Goal: Feedback & Contribution: Submit feedback/report problem

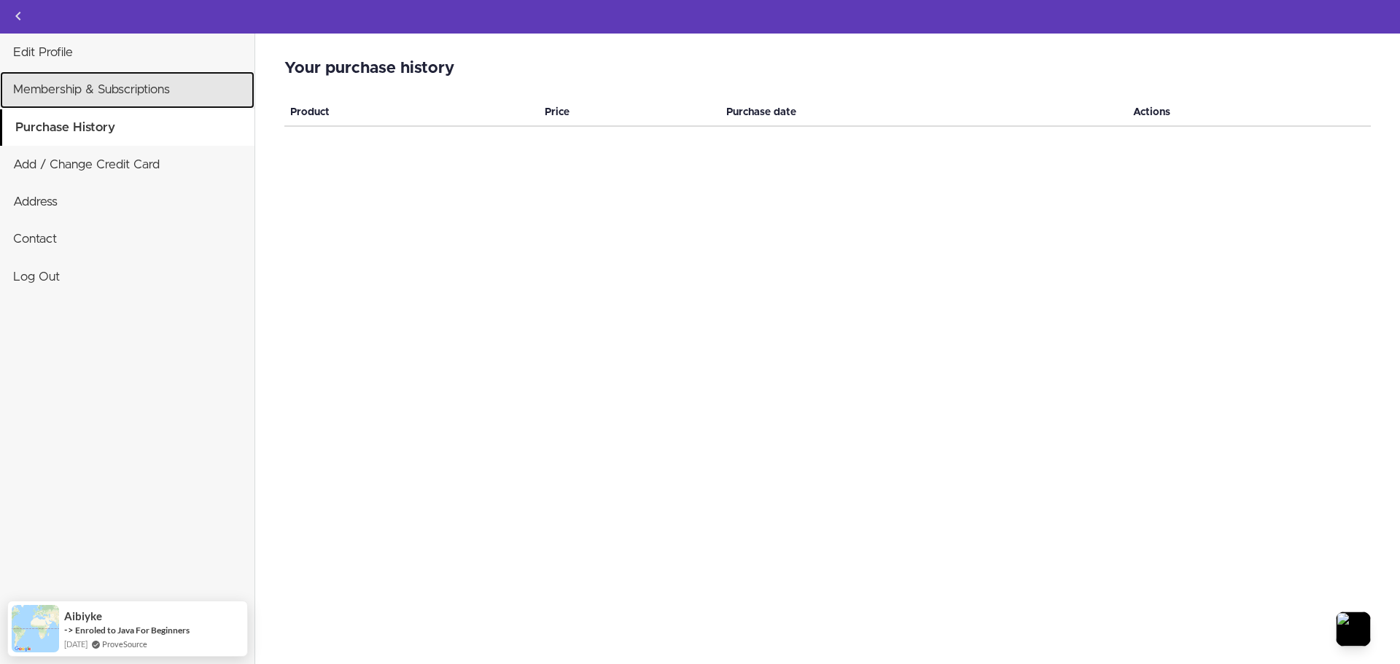
click at [119, 85] on link "Membership & Subscriptions" at bounding box center [127, 89] width 254 height 36
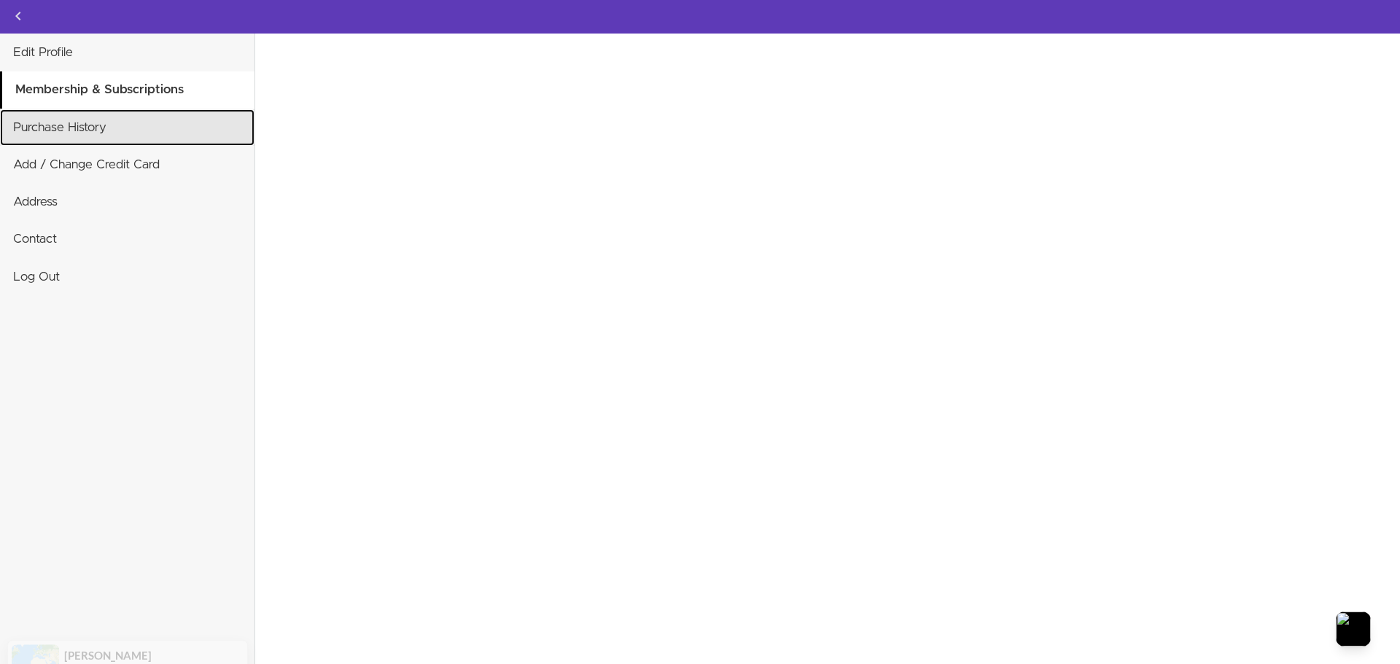
click at [91, 136] on link "Purchase History" at bounding box center [127, 127] width 254 height 36
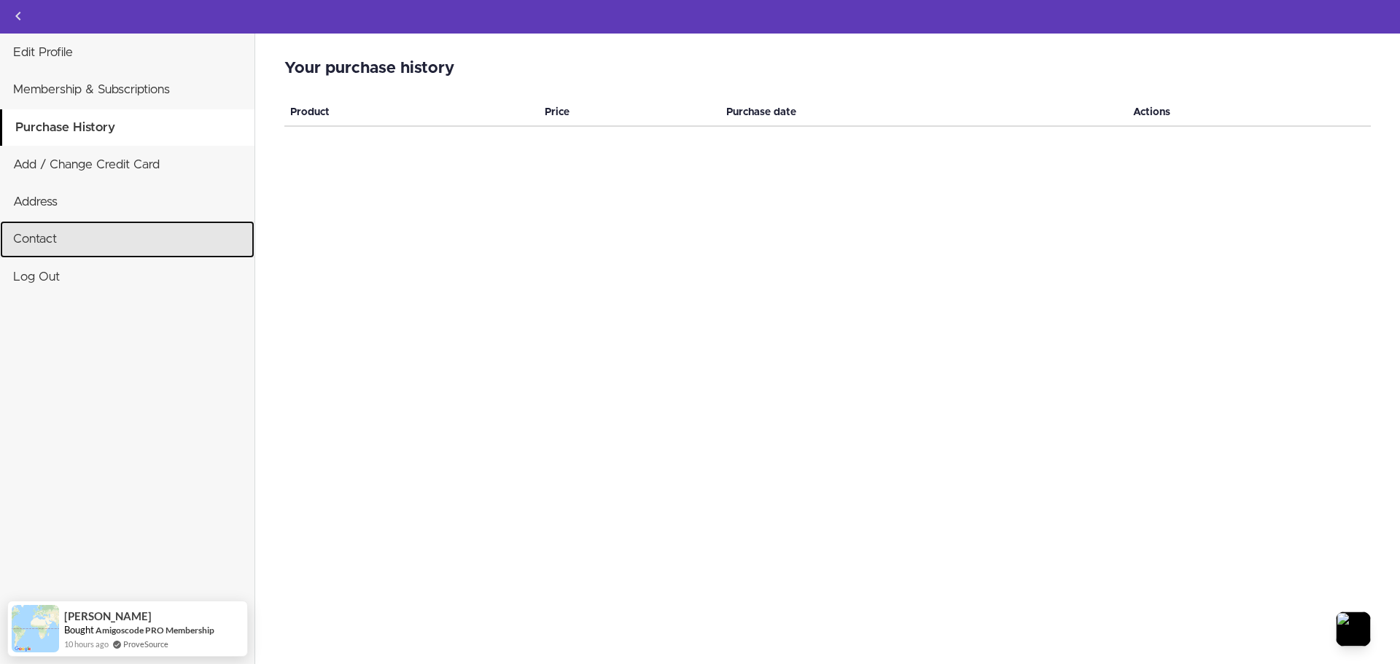
click at [79, 238] on link "Contact" at bounding box center [127, 239] width 254 height 36
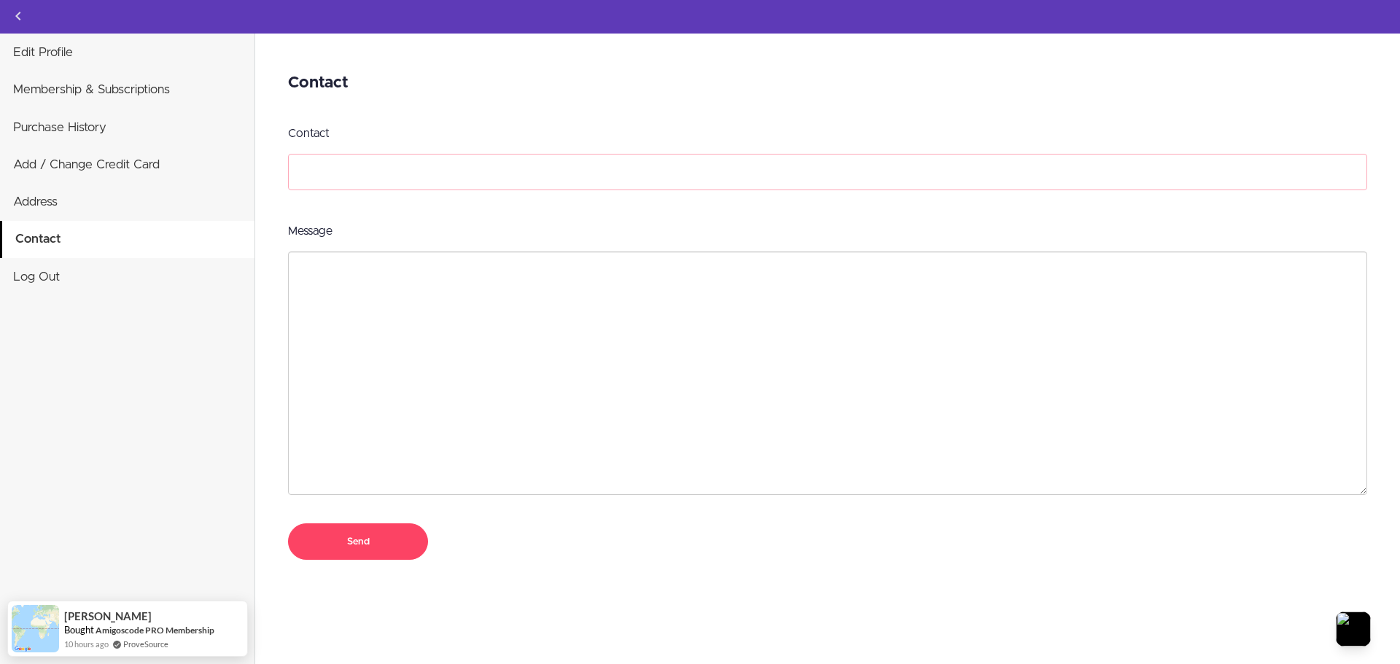
click at [383, 184] on input "Contact" at bounding box center [827, 172] width 1079 height 36
click at [17, 13] on icon "Back to courses" at bounding box center [17, 15] width 17 height 17
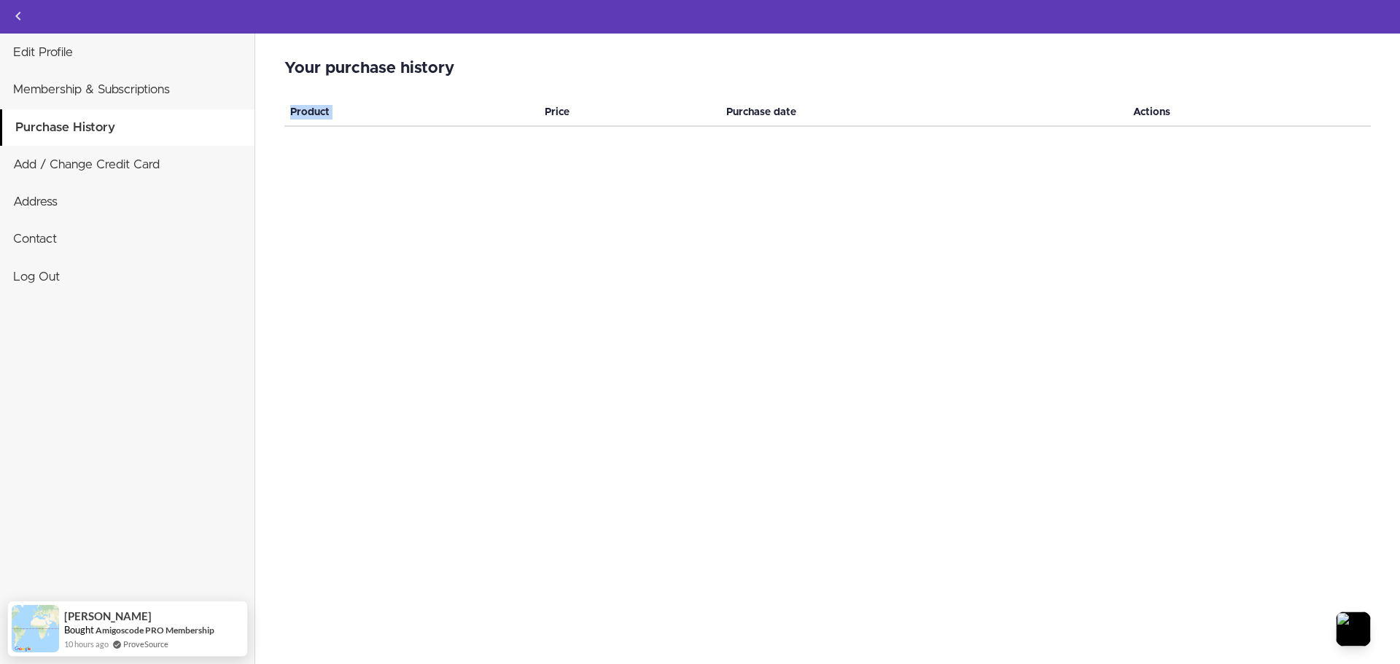
drag, startPoint x: 548, startPoint y: 114, endPoint x: 654, endPoint y: 129, distance: 107.5
click at [653, 128] on div "Your purchase history Invalid card number We could not establish a correct coun…" at bounding box center [827, 349] width 1145 height 631
click at [656, 138] on div "Your purchase history Invalid card number We could not establish a correct coun…" at bounding box center [827, 349] width 1145 height 631
click at [647, 157] on div "Your purchase history Invalid card number We could not establish a correct coun…" at bounding box center [827, 349] width 1145 height 631
click at [60, 176] on link "Add / Change Credit Card" at bounding box center [127, 165] width 254 height 36
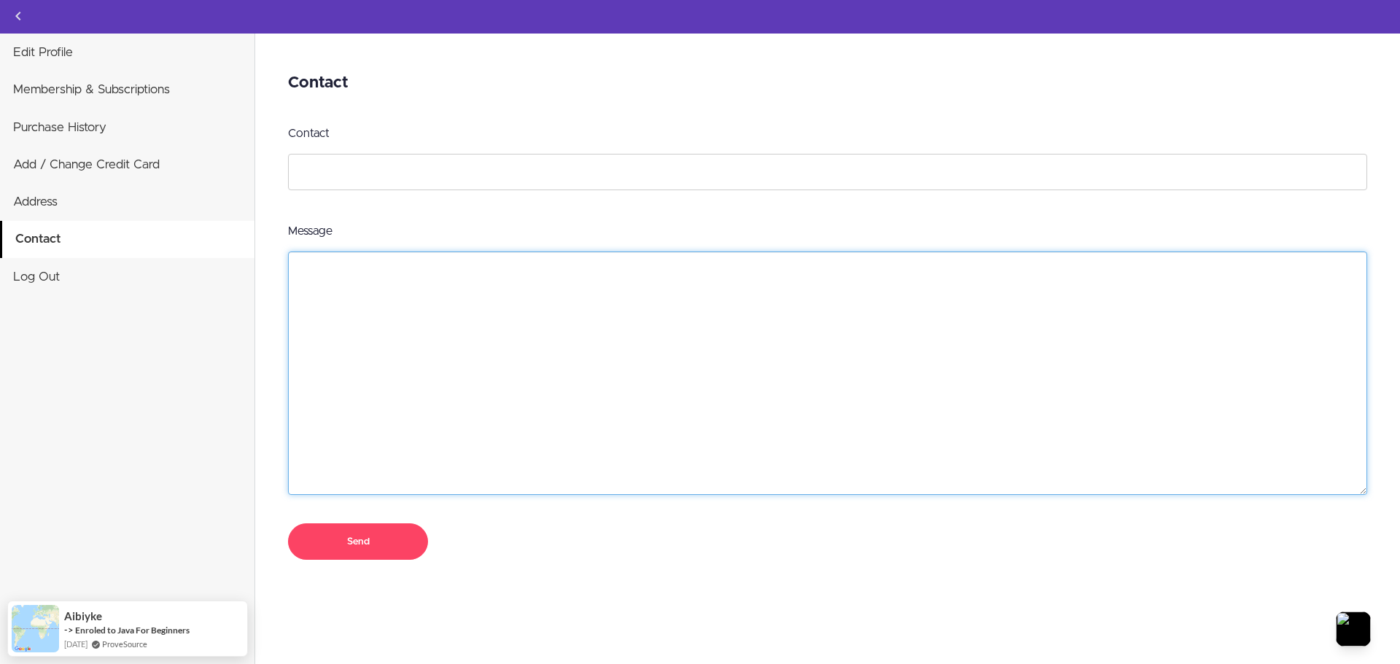
click at [422, 286] on textarea "Message" at bounding box center [827, 374] width 1079 height 244
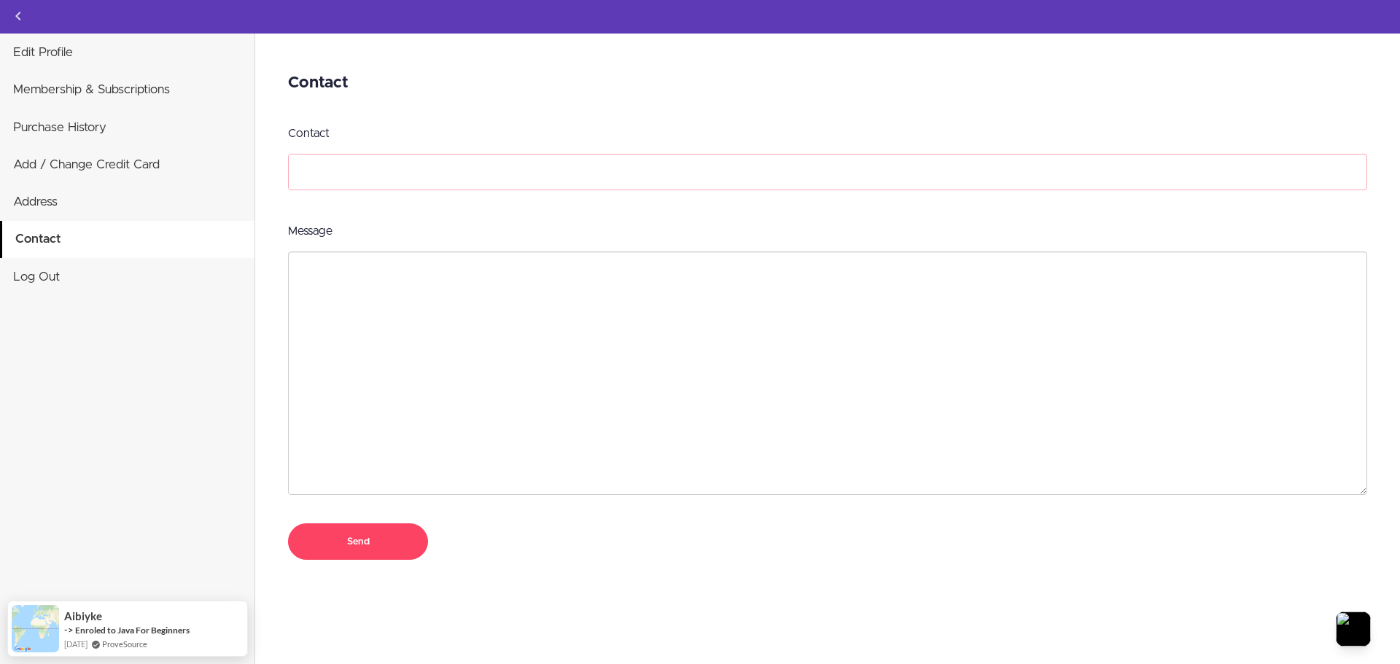
click at [427, 179] on input "Contact" at bounding box center [827, 172] width 1079 height 36
type input "[EMAIL_ADDRESS][DOMAIN_NAME]"
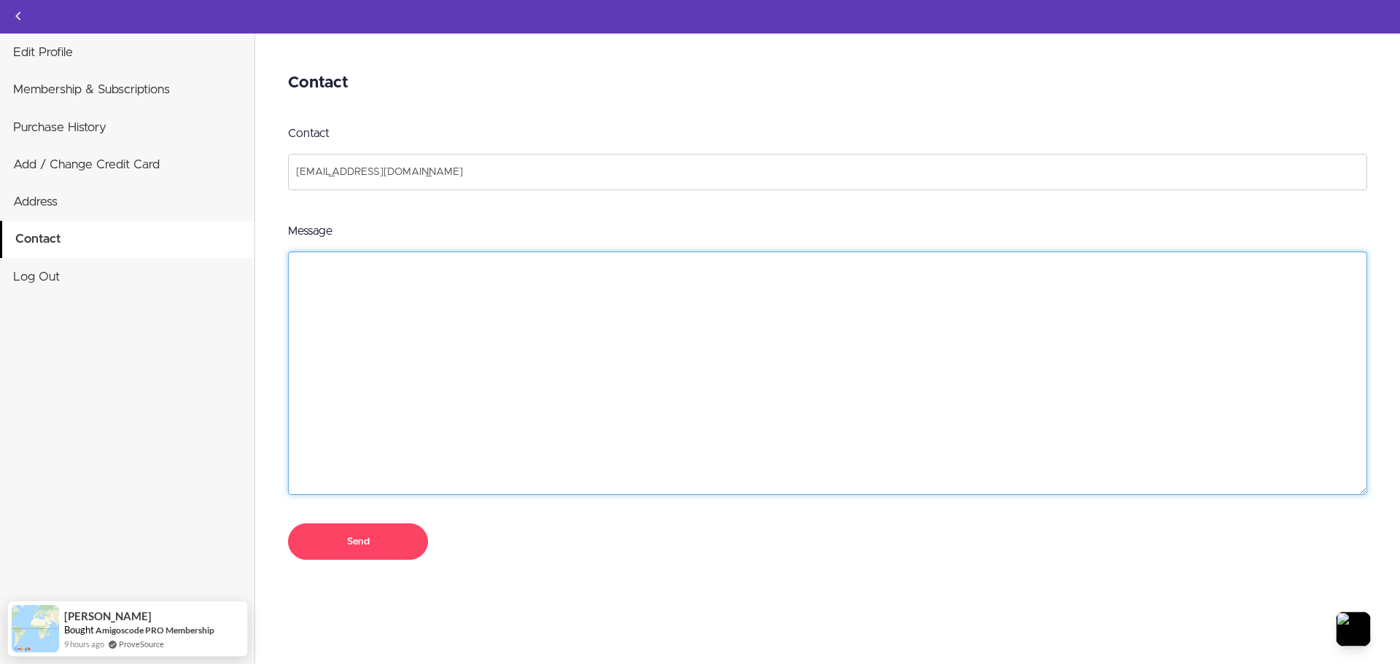
click at [370, 259] on textarea "Message" at bounding box center [827, 374] width 1079 height 244
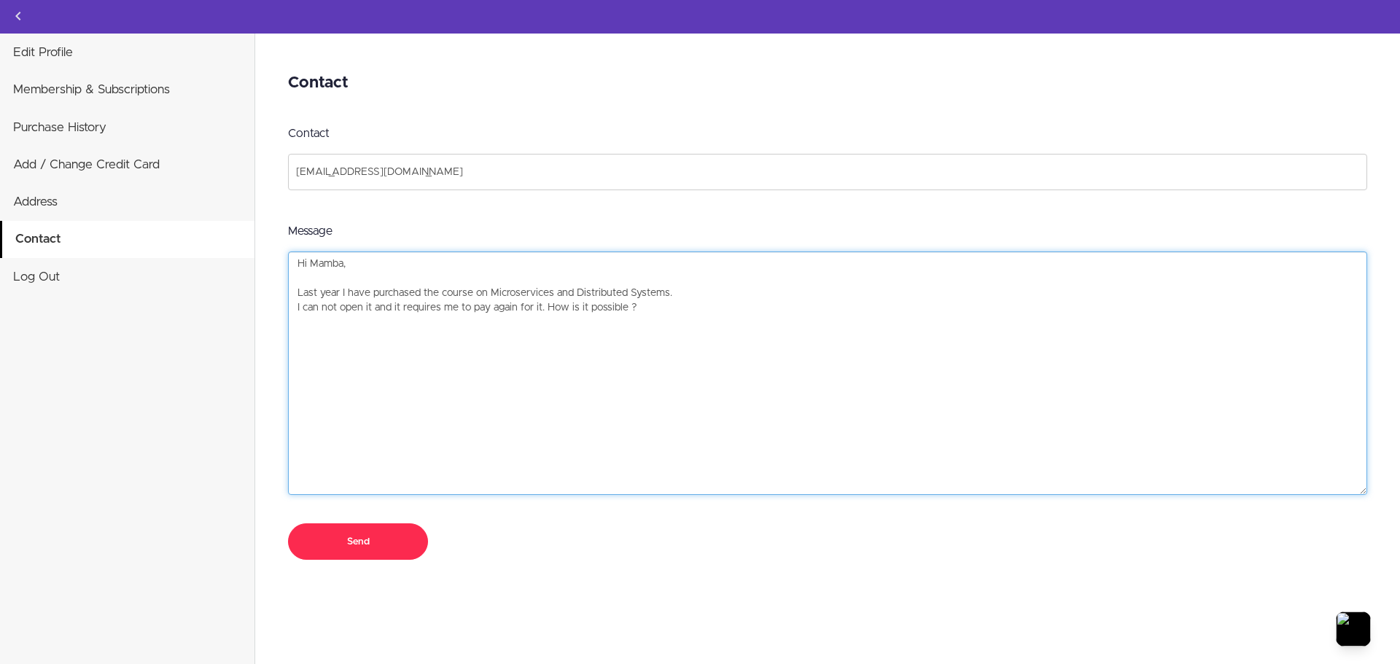
type textarea "Hi Mamba, Last year I have purchased the course on Microservices and Distribute…"
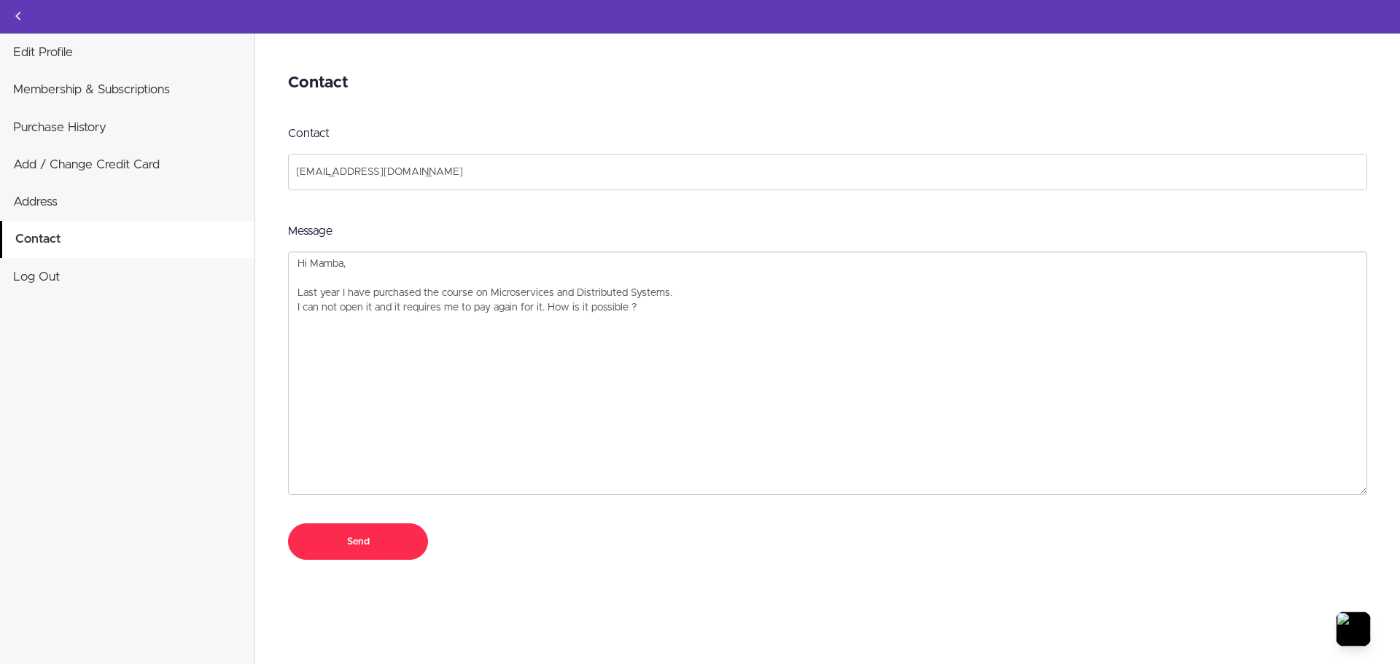
click at [378, 538] on input "Send" at bounding box center [358, 542] width 140 height 36
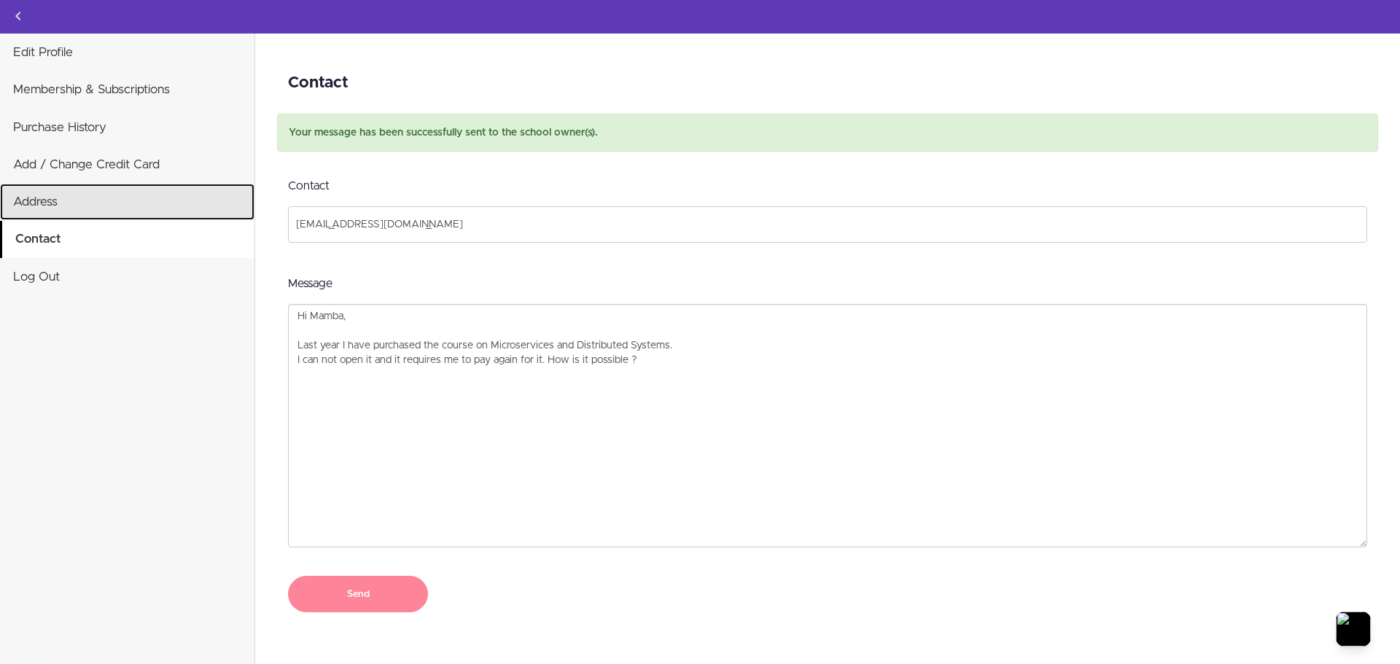
click at [96, 196] on link "Address" at bounding box center [127, 202] width 254 height 36
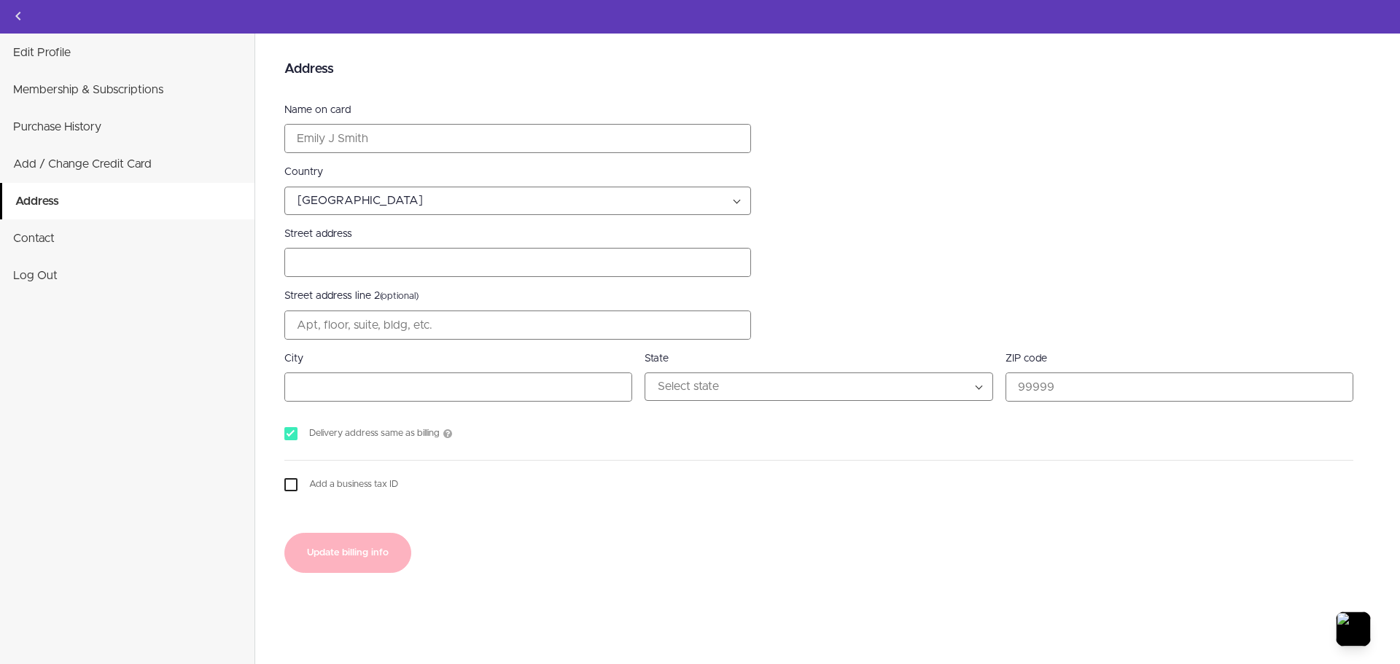
select select "US"
click at [12, 9] on icon "Back to courses" at bounding box center [17, 15] width 17 height 17
